Goal: Check status: Check status

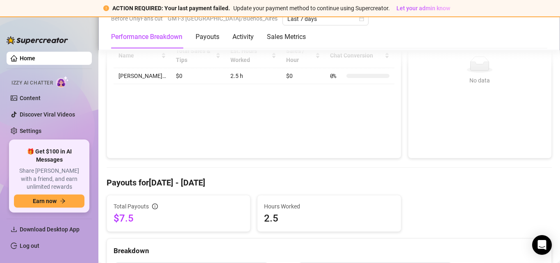
scroll to position [287, 0]
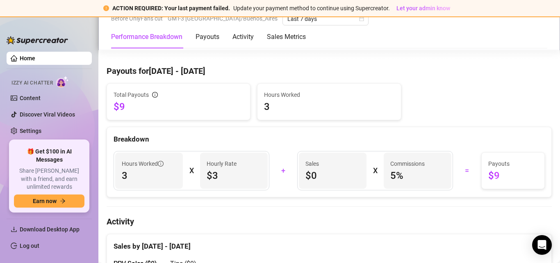
scroll to position [246, 0]
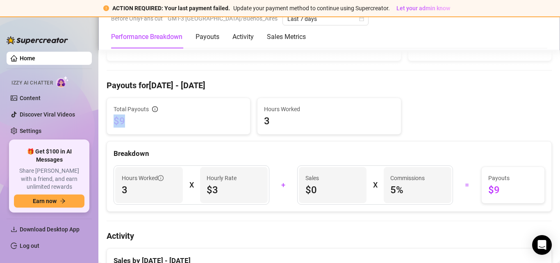
drag, startPoint x: 132, startPoint y: 121, endPoint x: 112, endPoint y: 120, distance: 20.1
click at [112, 120] on div "Total Payouts $9" at bounding box center [178, 116] width 143 height 36
click at [123, 121] on span "$9" at bounding box center [179, 120] width 130 height 13
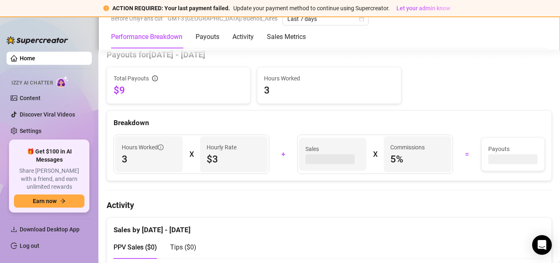
scroll to position [287, 0]
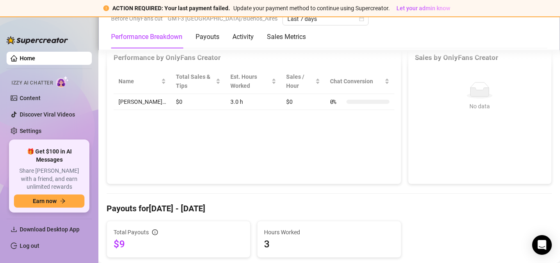
scroll to position [164, 0]
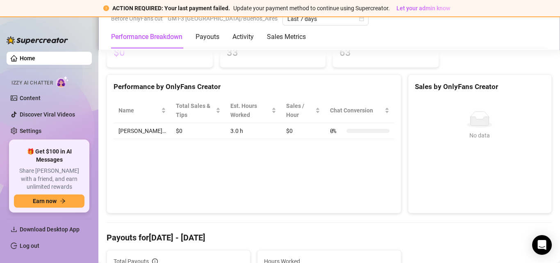
scroll to position [164, 0]
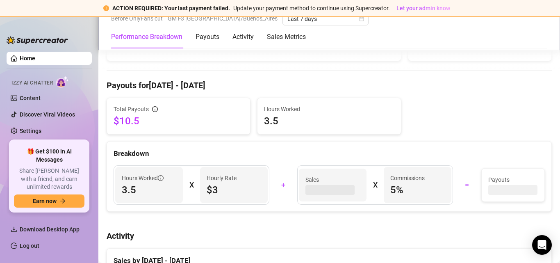
scroll to position [251, 0]
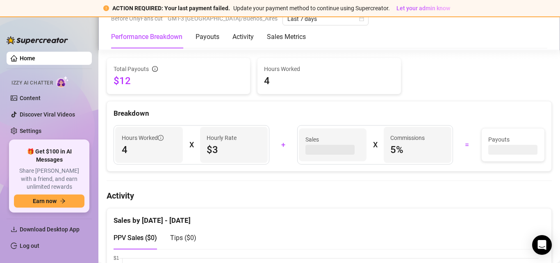
scroll to position [287, 0]
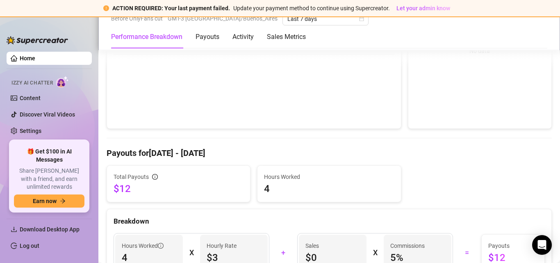
scroll to position [246, 0]
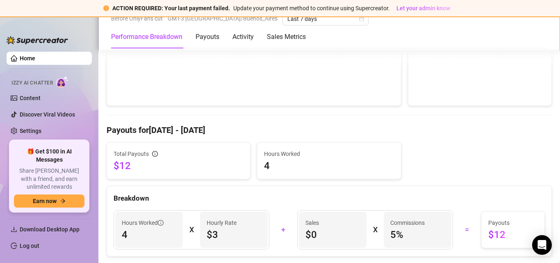
scroll to position [246, 0]
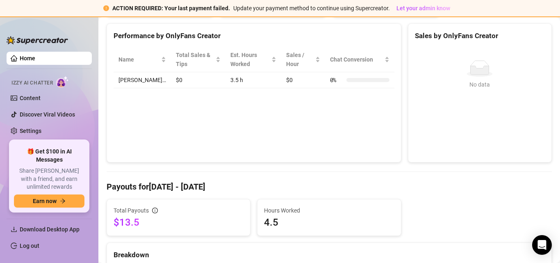
scroll to position [164, 0]
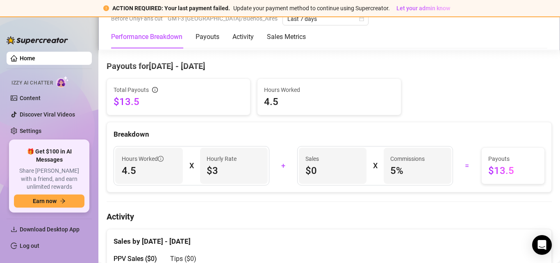
scroll to position [246, 0]
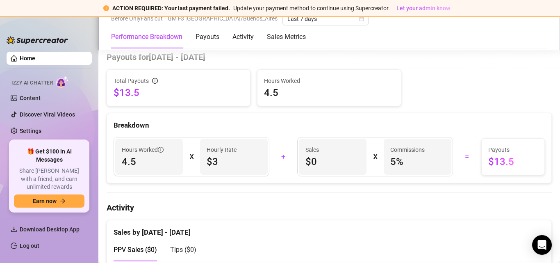
scroll to position [287, 0]
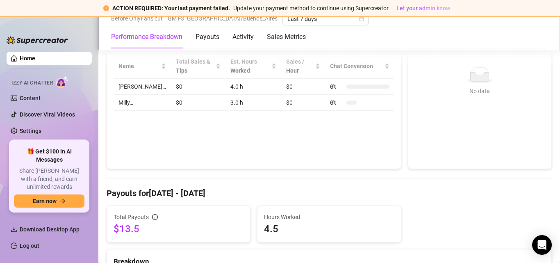
scroll to position [246, 0]
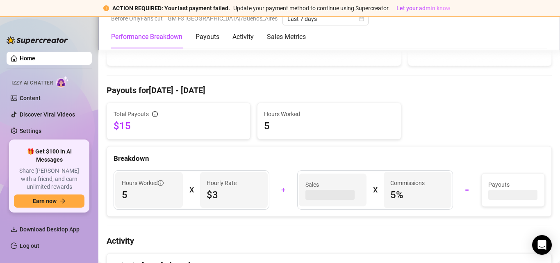
scroll to position [246, 0]
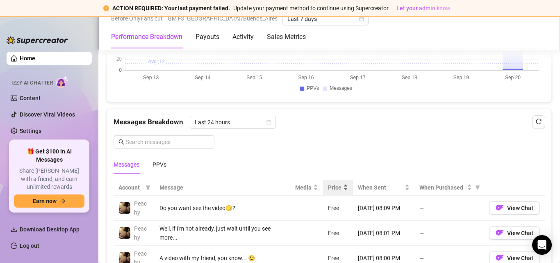
scroll to position [779, 0]
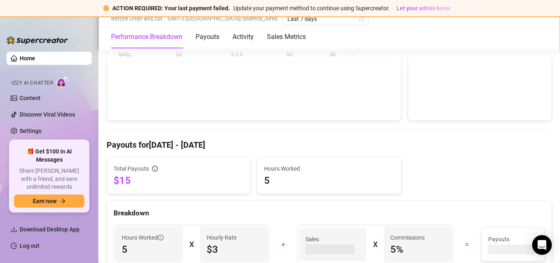
scroll to position [205, 0]
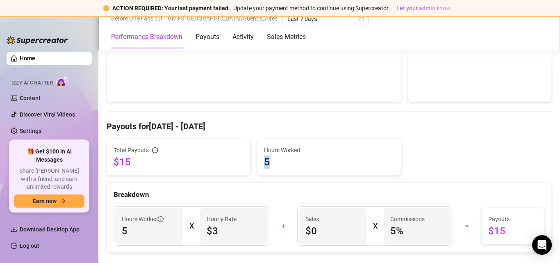
drag, startPoint x: 271, startPoint y: 160, endPoint x: 259, endPoint y: 160, distance: 12.7
click at [259, 160] on div "Hours Worked 5" at bounding box center [329, 157] width 143 height 36
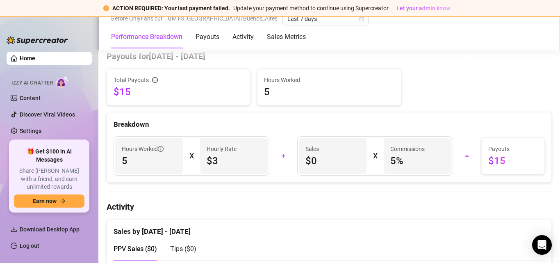
scroll to position [231, 0]
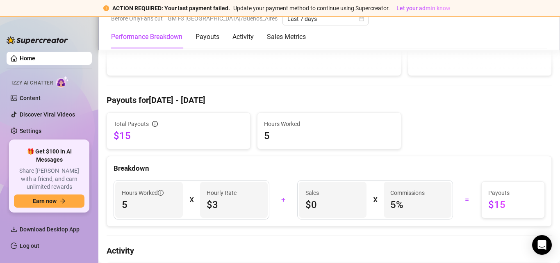
scroll to position [246, 0]
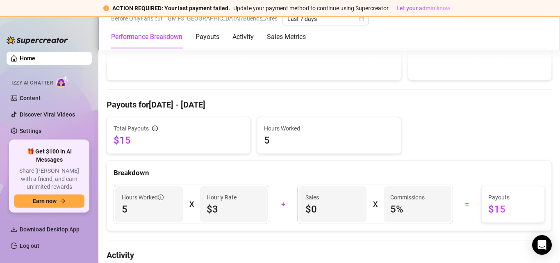
scroll to position [246, 0]
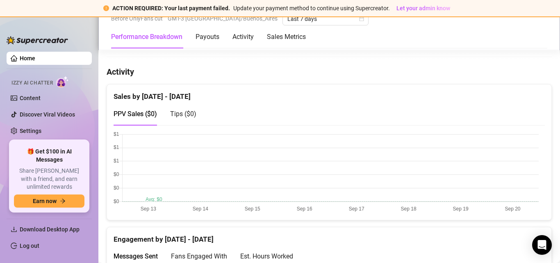
scroll to position [205, 0]
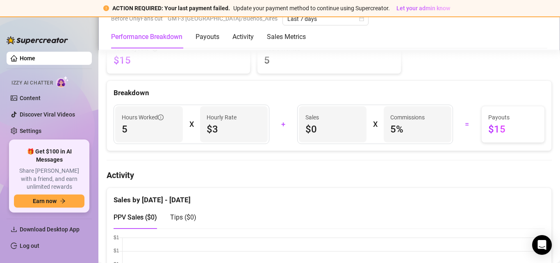
scroll to position [287, 0]
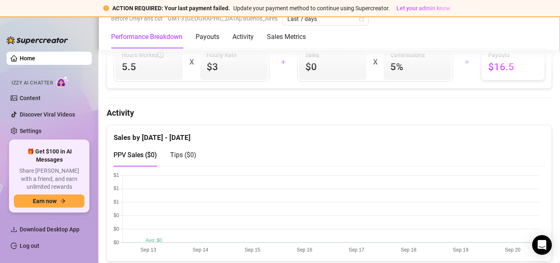
scroll to position [246, 0]
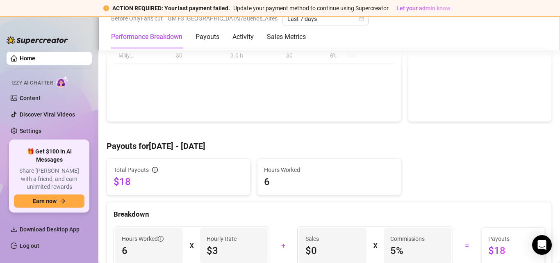
scroll to position [205, 0]
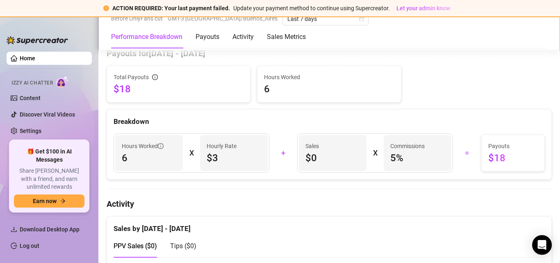
scroll to position [328, 0]
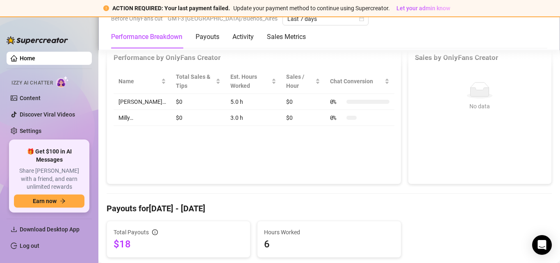
scroll to position [287, 0]
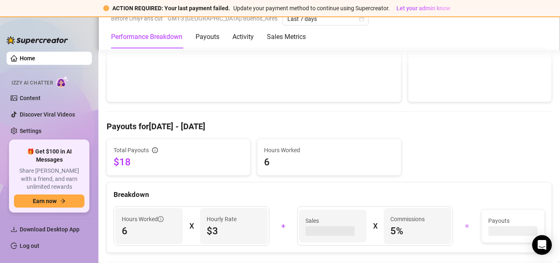
scroll to position [246, 0]
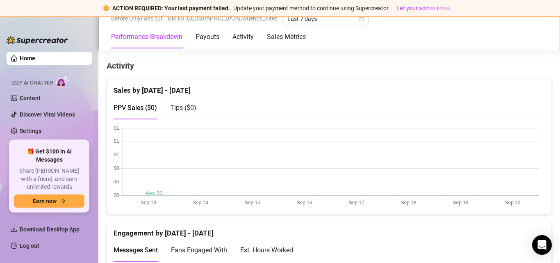
scroll to position [246, 0]
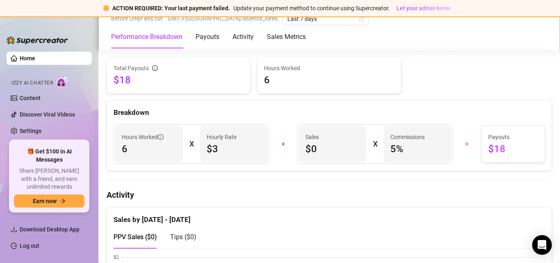
scroll to position [246, 0]
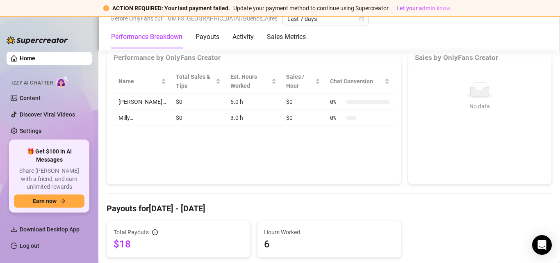
scroll to position [252, 0]
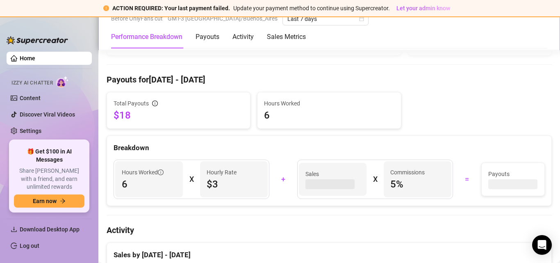
drag, startPoint x: 282, startPoint y: 112, endPoint x: 262, endPoint y: 112, distance: 19.7
click at [264, 112] on span "6" at bounding box center [329, 115] width 130 height 13
click at [311, 119] on span "6" at bounding box center [329, 115] width 130 height 13
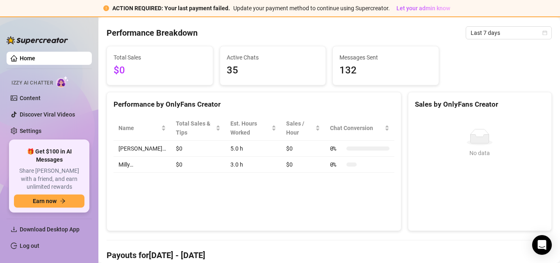
scroll to position [246, 0]
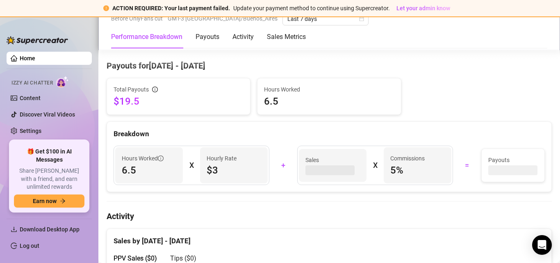
scroll to position [292, 0]
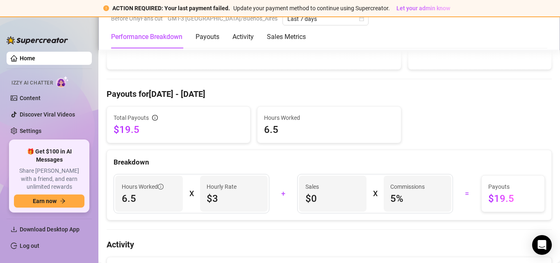
scroll to position [164, 0]
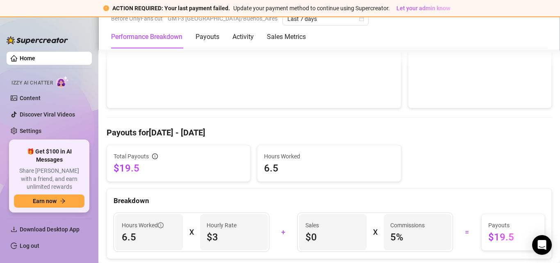
scroll to position [205, 0]
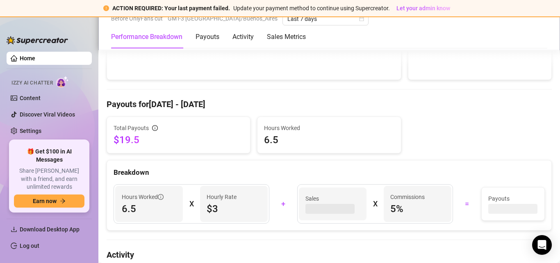
scroll to position [246, 0]
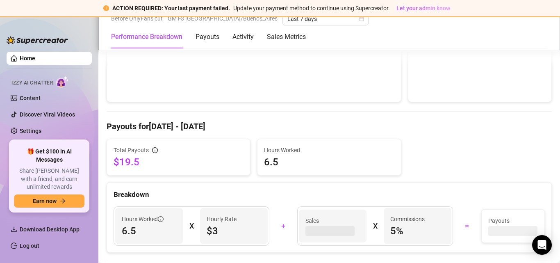
scroll to position [246, 0]
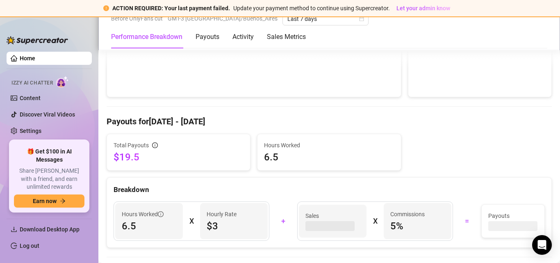
scroll to position [210, 0]
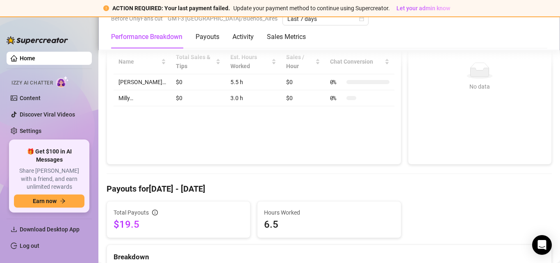
scroll to position [205, 0]
